Goal: Navigation & Orientation: Find specific page/section

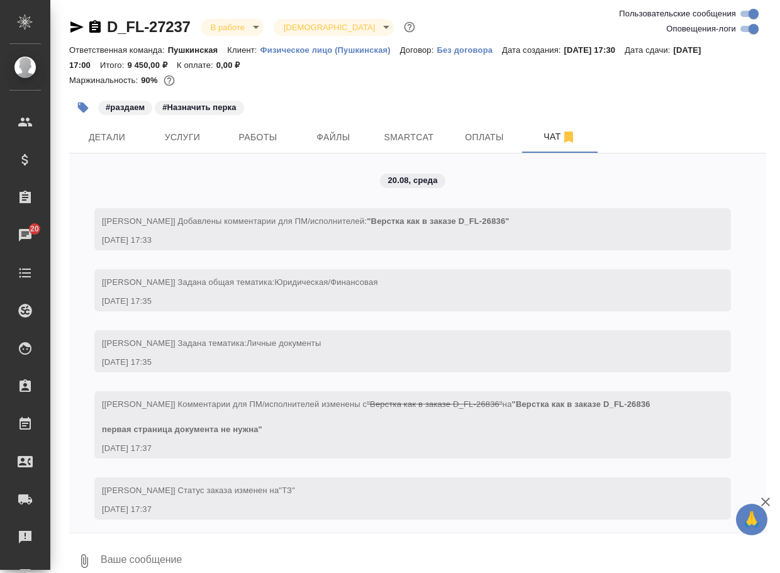
scroll to position [3489, 0]
